Goal: Participate in discussion: Engage in conversation with other users on a specific topic

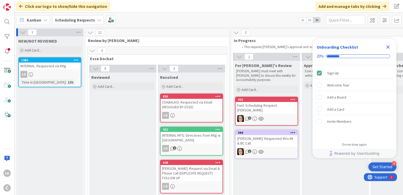
click at [50, 68] on div "INTERNAL: Requested via Mtg" at bounding box center [50, 65] width 62 height 7
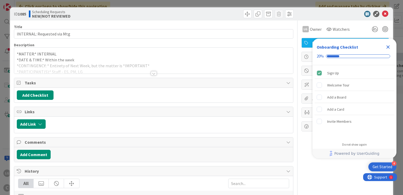
click at [151, 73] on div at bounding box center [154, 73] width 6 height 4
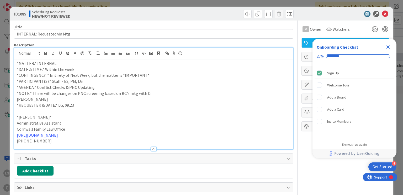
click at [112, 88] on p "*AGENDA:* Conflict Checks & PNC Updating" at bounding box center [153, 87] width 273 height 6
click at [67, 86] on p "*AGENDA:* Conflict Checks & PNC Updating" at bounding box center [153, 87] width 273 height 6
click at [71, 88] on p "*AGENDA:* Conflict Checks, PNC Updating" at bounding box center [153, 87] width 273 height 6
drag, startPoint x: 71, startPoint y: 88, endPoint x: 83, endPoint y: 87, distance: 12.1
click at [83, 87] on p "*AGENDA:* Conflict Checks, PNC Updating" at bounding box center [153, 87] width 273 height 6
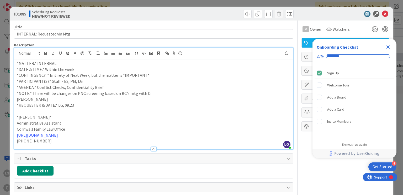
click at [159, 92] on p "*NOTE:* There will be changes on PNC screening based on BC's mtg with D." at bounding box center [153, 93] width 273 height 6
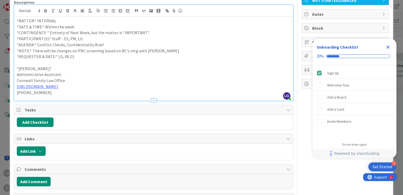
scroll to position [105, 0]
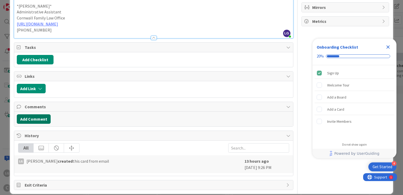
click at [43, 122] on button "Add Comment" at bounding box center [34, 118] width 34 height 9
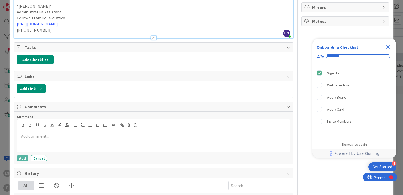
click at [68, 135] on p at bounding box center [153, 136] width 268 height 6
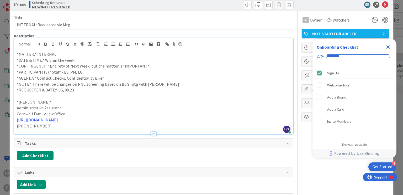
scroll to position [0, 0]
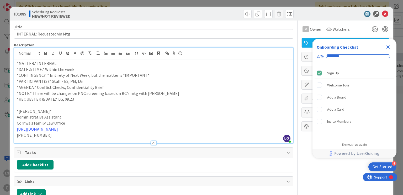
click at [96, 86] on p "*AGENDA:* Conflict Checks, Confidentiality Brief" at bounding box center [153, 87] width 273 height 6
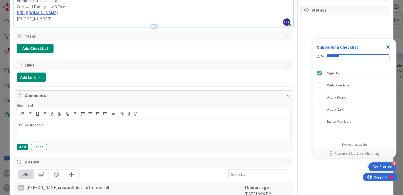
scroll to position [117, 0]
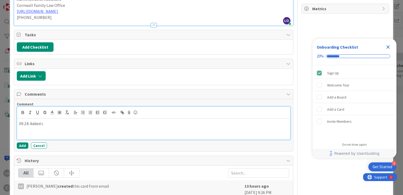
click at [80, 133] on div "09.24: Added c" at bounding box center [153, 128] width 273 height 21
click at [23, 145] on button "Add" at bounding box center [23, 145] width 12 height 6
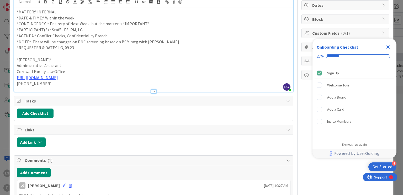
scroll to position [13, 0]
